Goal: Task Accomplishment & Management: Manage account settings

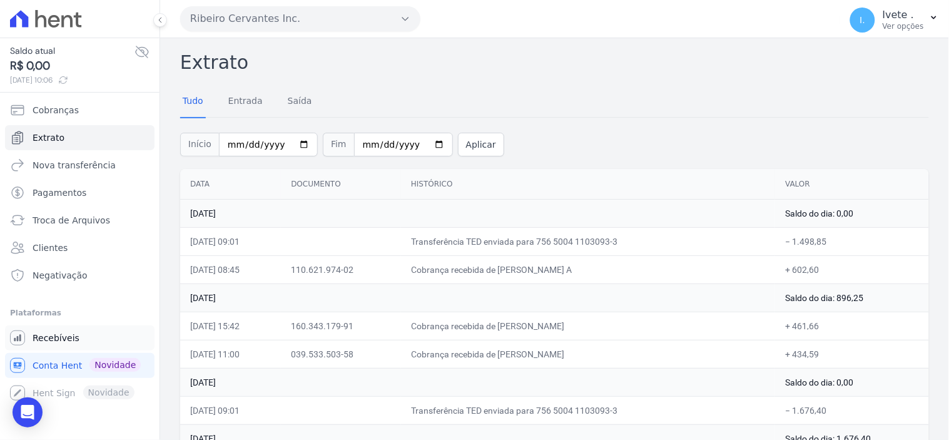
click at [44, 332] on span "Recebíveis" at bounding box center [56, 338] width 47 height 13
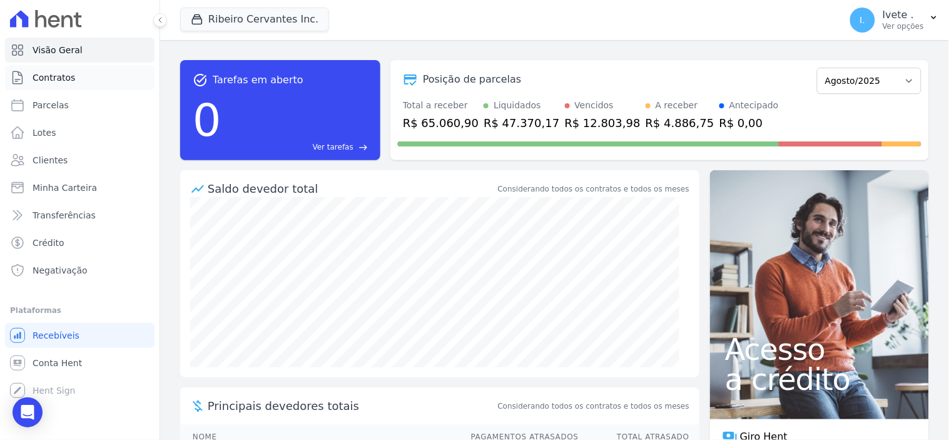
click at [61, 81] on span "Contratos" at bounding box center [54, 77] width 43 height 13
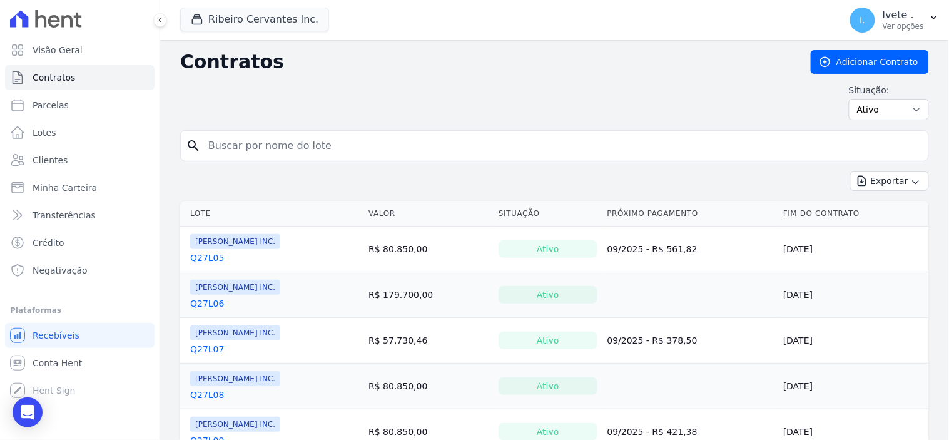
click at [229, 148] on input "search" at bounding box center [562, 145] width 722 height 25
type input "q27l09"
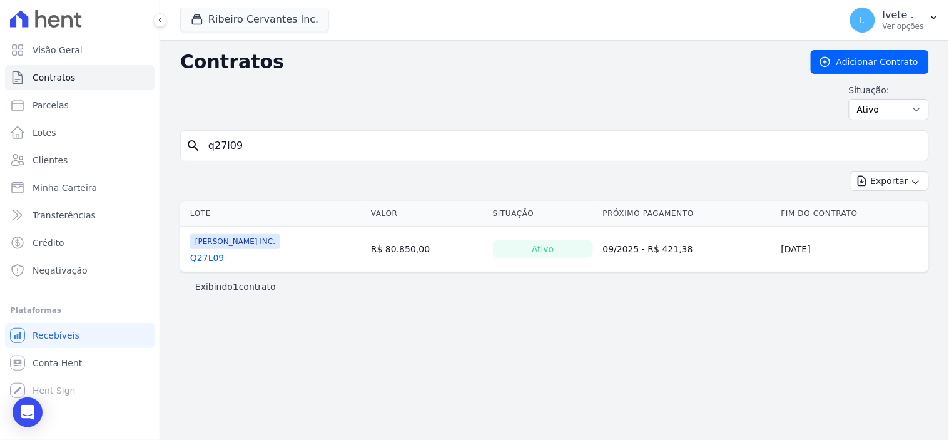
click at [211, 255] on link "Q27L09" at bounding box center [207, 257] width 34 height 13
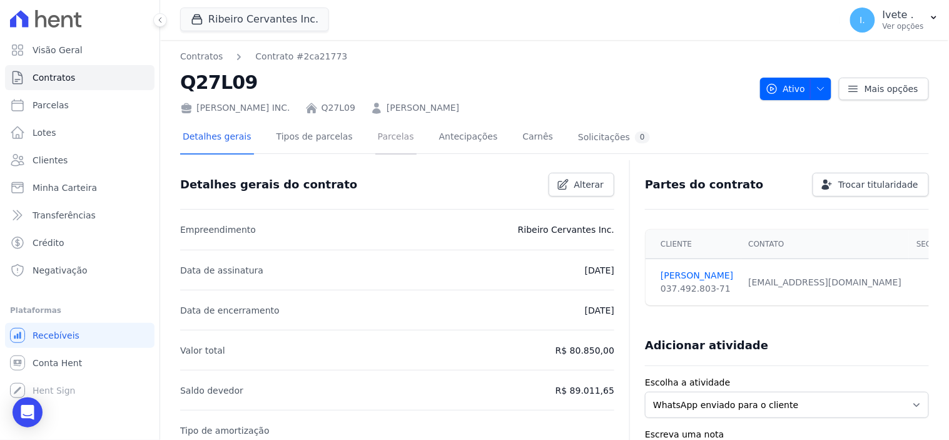
click at [377, 134] on link "Parcelas" at bounding box center [395, 137] width 41 height 33
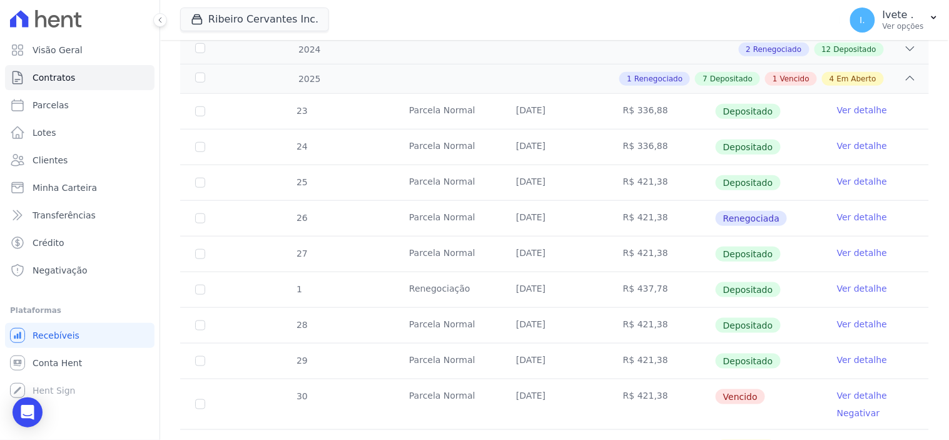
scroll to position [347, 0]
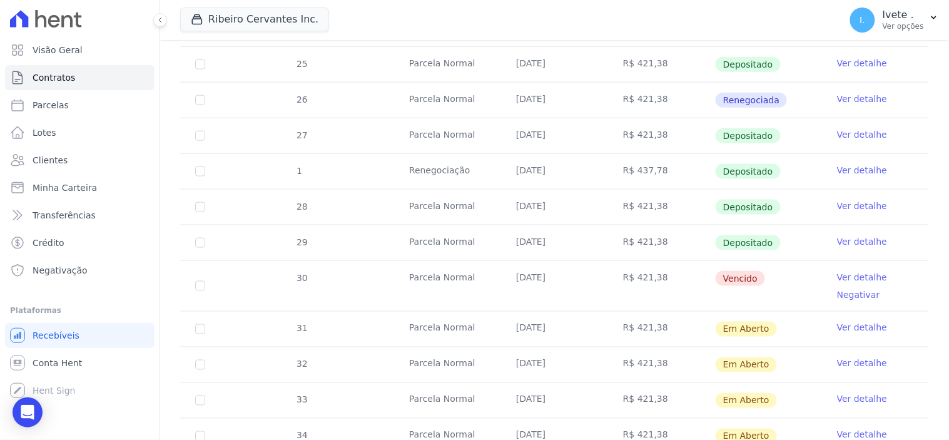
click at [849, 278] on link "Ver detalhe" at bounding box center [862, 277] width 50 height 13
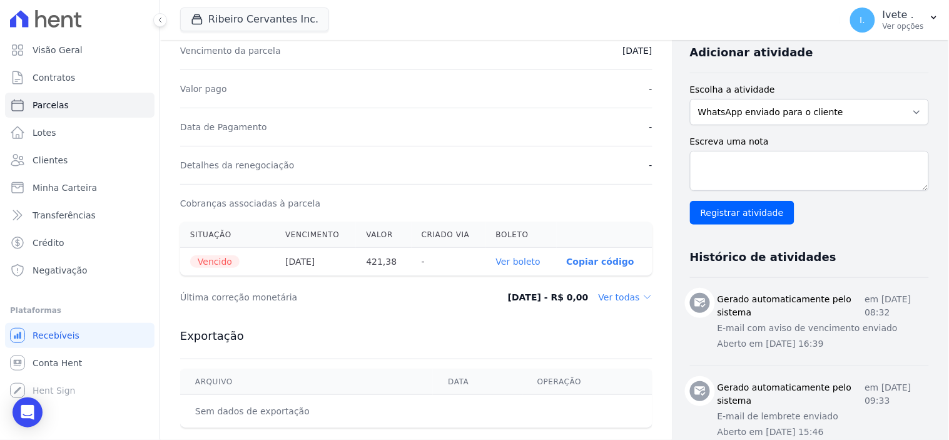
scroll to position [278, 0]
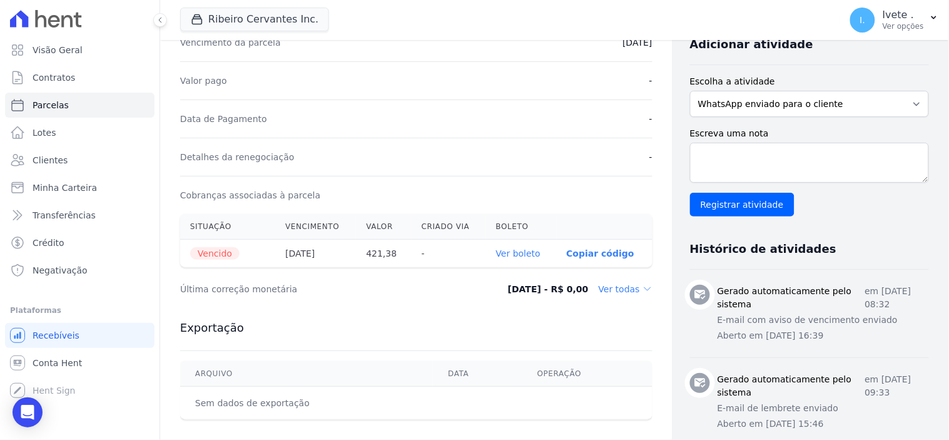
click at [522, 253] on link "Ver boleto" at bounding box center [518, 253] width 44 height 10
click at [49, 335] on span "Recebíveis" at bounding box center [56, 335] width 47 height 13
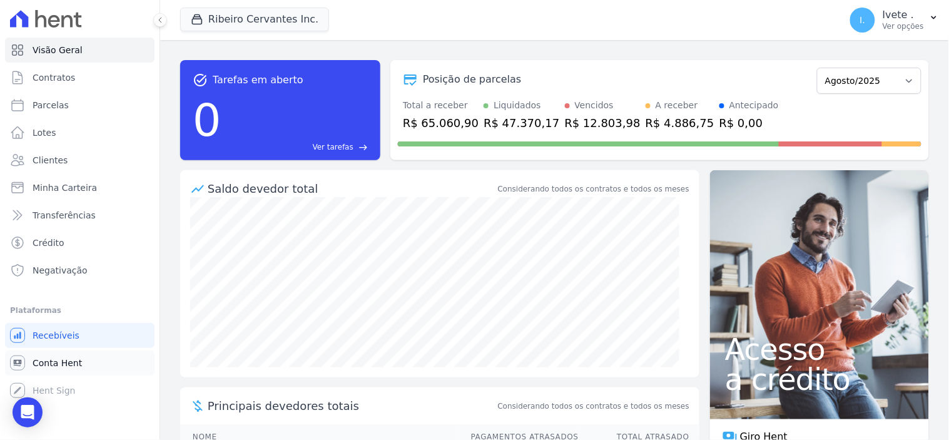
click at [61, 366] on span "Conta Hent" at bounding box center [57, 363] width 49 height 13
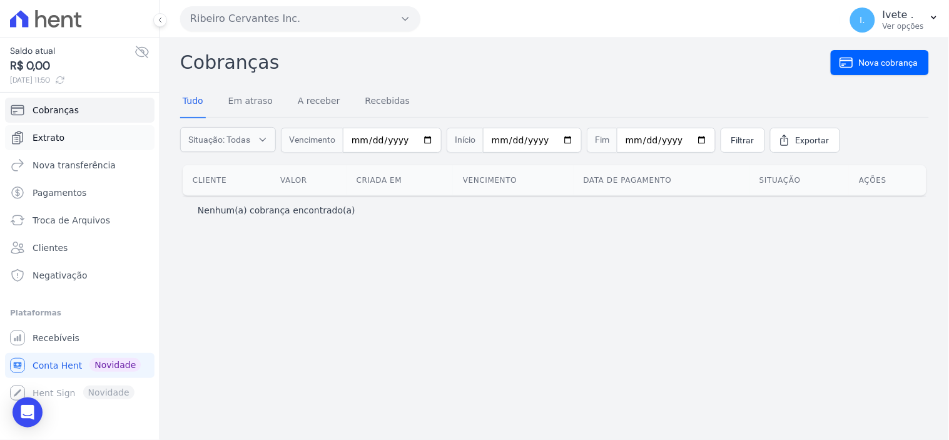
click at [53, 141] on span "Extrato" at bounding box center [49, 137] width 32 height 13
